Goal: Information Seeking & Learning: Check status

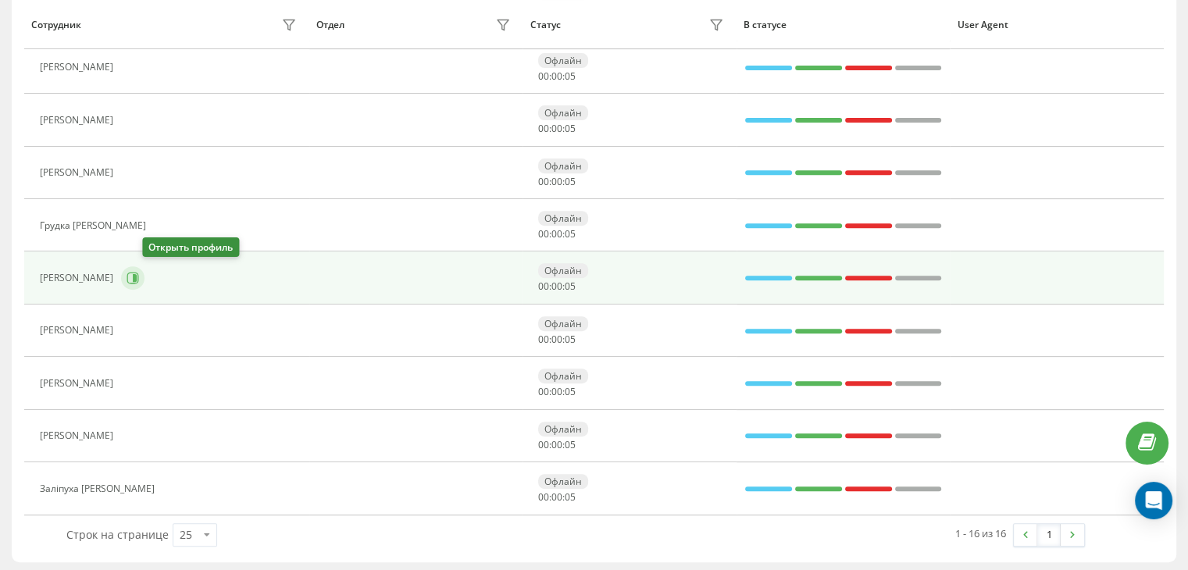
click at [139, 273] on icon at bounding box center [132, 278] width 12 height 12
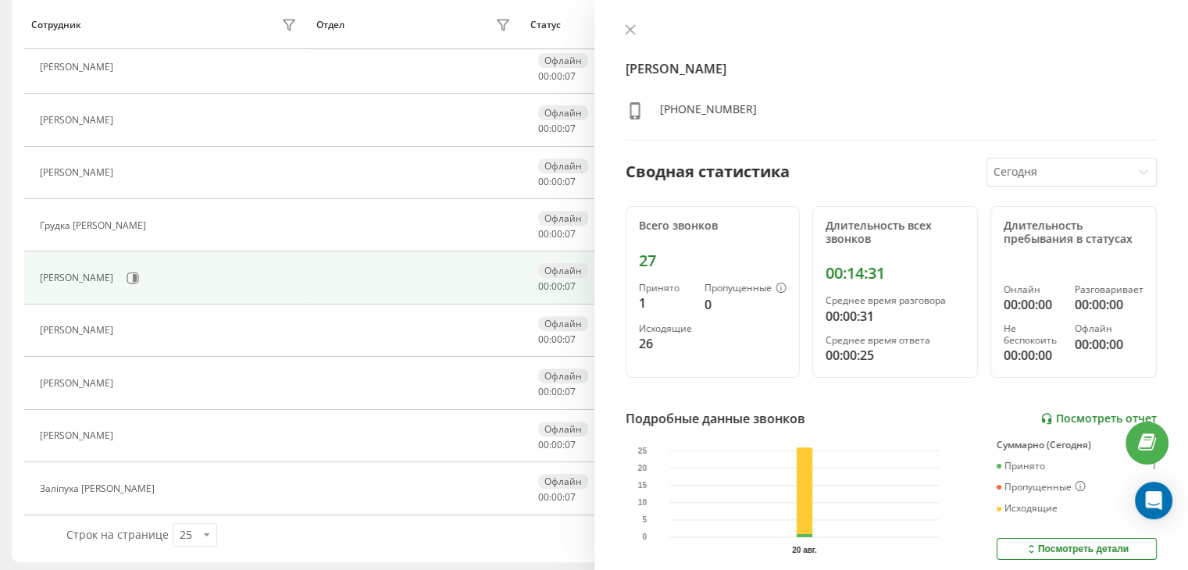
click at [1072, 412] on link "Посмотреть отчет" at bounding box center [1098, 418] width 116 height 13
click at [628, 27] on icon at bounding box center [629, 29] width 9 height 9
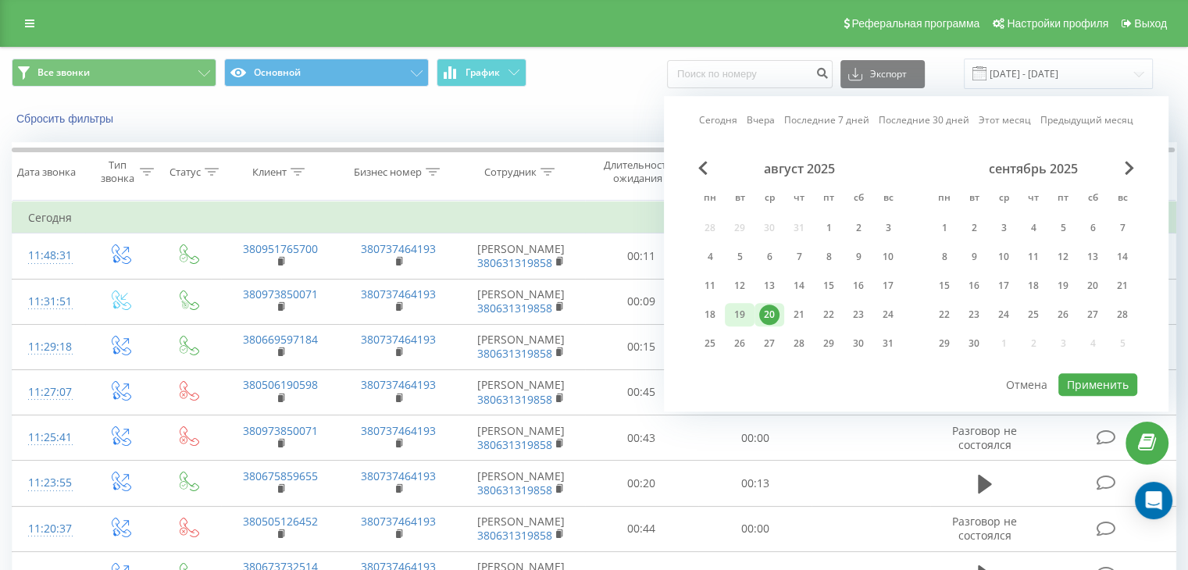
click at [748, 313] on div "19" at bounding box center [739, 315] width 20 height 20
click at [747, 313] on div "19" at bounding box center [739, 315] width 20 height 20
click at [1096, 382] on button "Применить" at bounding box center [1097, 384] width 79 height 23
type input "[DATE] - [DATE]"
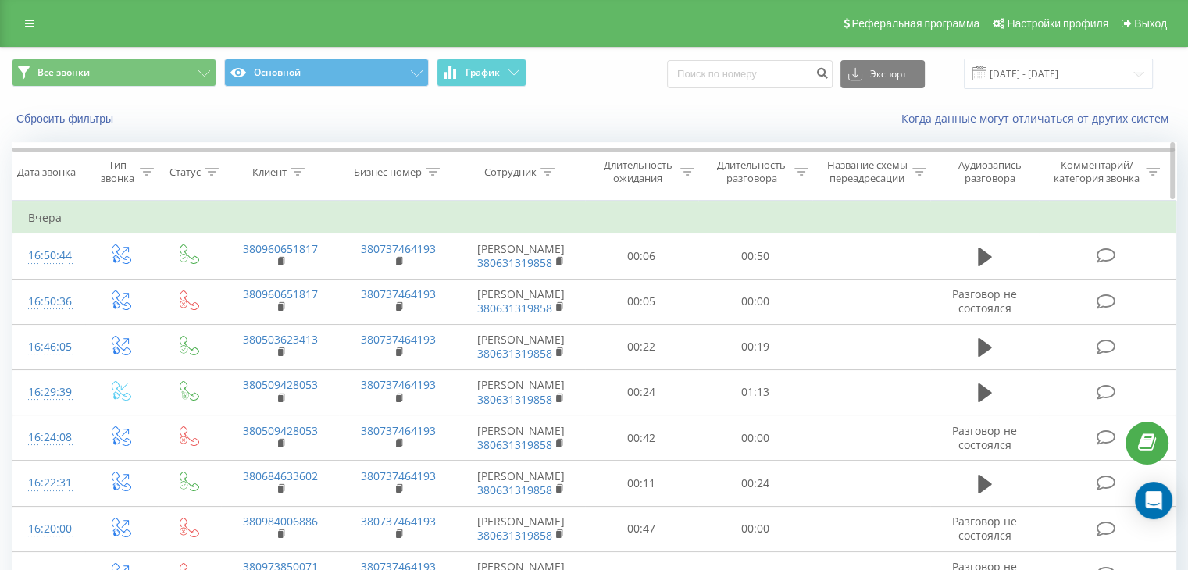
click at [796, 169] on icon at bounding box center [801, 172] width 14 height 8
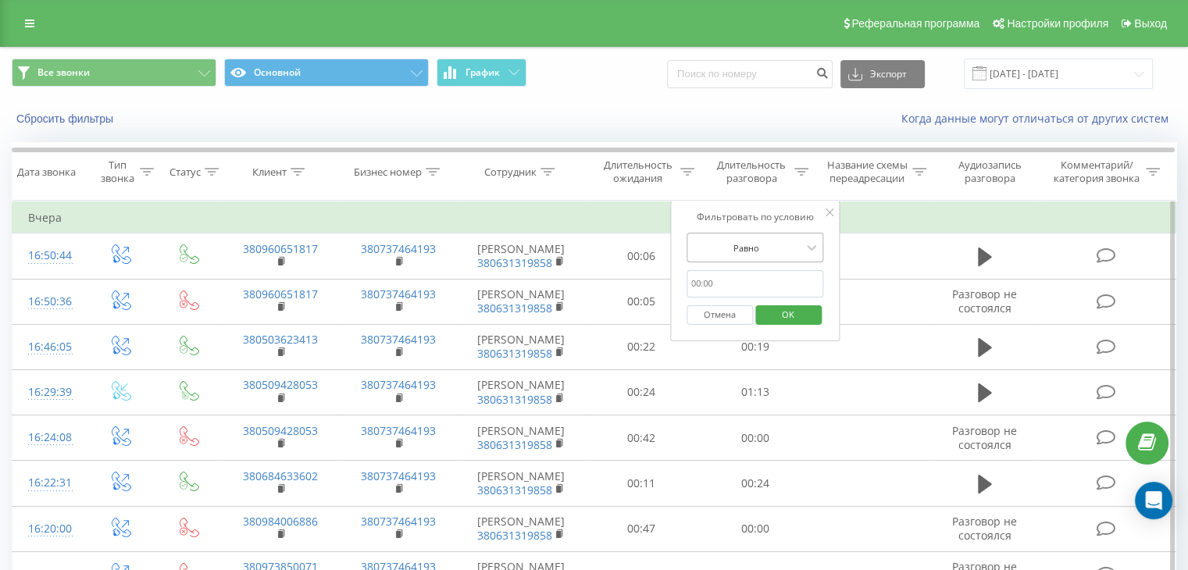
click at [773, 241] on div at bounding box center [746, 248] width 111 height 15
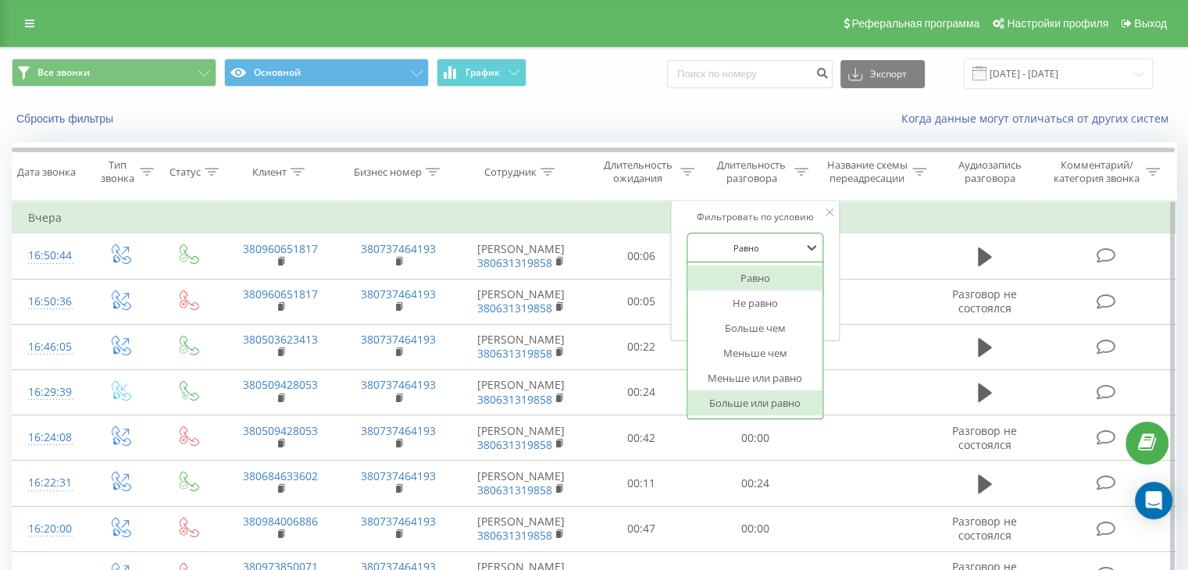
click at [761, 394] on div "Больше или равно" at bounding box center [755, 402] width 136 height 25
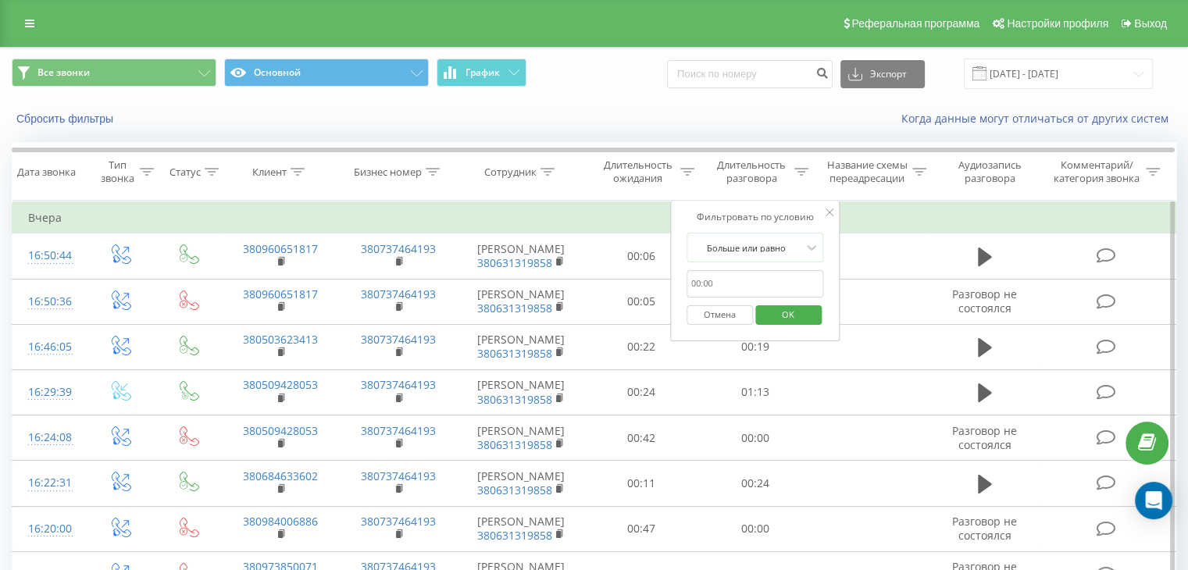
drag, startPoint x: 718, startPoint y: 285, endPoint x: 728, endPoint y: 292, distance: 11.7
click at [718, 285] on input "text" at bounding box center [754, 283] width 137 height 27
type input "00:59"
click at [774, 314] on span "OK" at bounding box center [788, 314] width 44 height 24
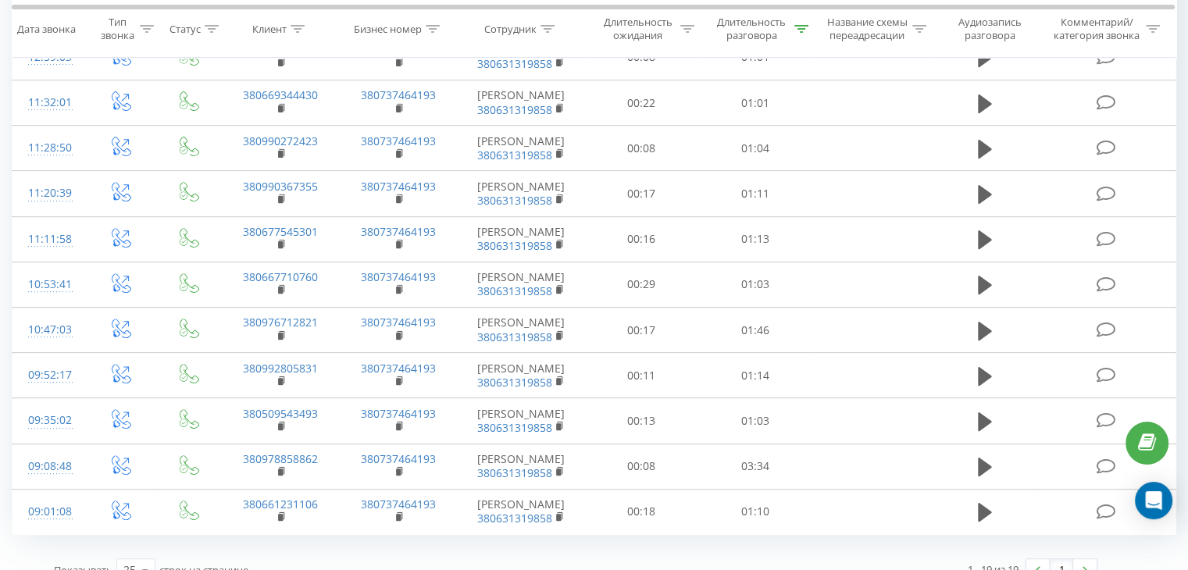
scroll to position [811, 0]
